Goal: Use online tool/utility: Utilize a website feature to perform a specific function

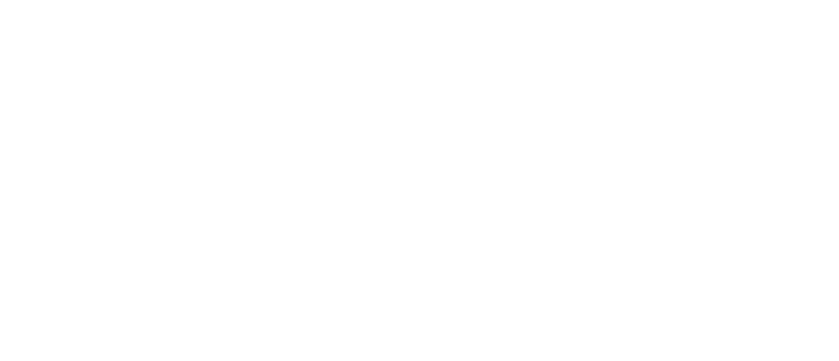
click at [568, 238] on div at bounding box center [419, 180] width 839 height 361
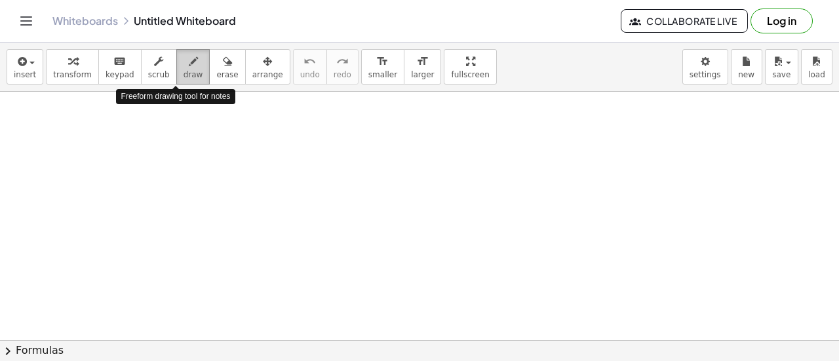
click at [184, 70] on span "draw" at bounding box center [194, 74] width 20 height 9
click at [176, 66] on button "draw" at bounding box center [193, 66] width 34 height 35
click at [189, 54] on icon "button" at bounding box center [193, 62] width 9 height 16
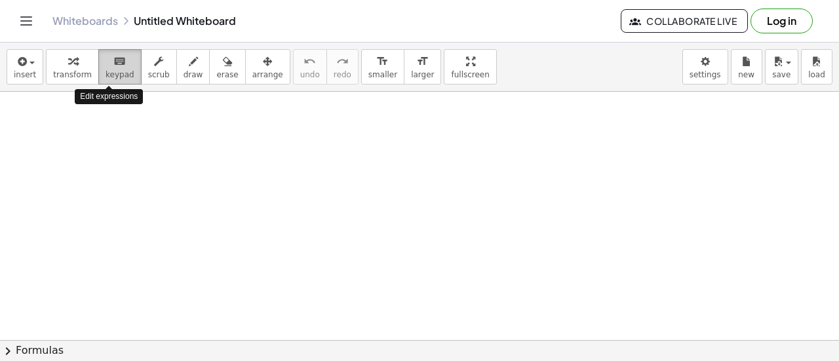
click at [106, 64] on div "keyboard" at bounding box center [120, 61] width 29 height 16
click at [109, 70] on span "keypad" at bounding box center [120, 74] width 29 height 9
